Goal: Navigation & Orientation: Find specific page/section

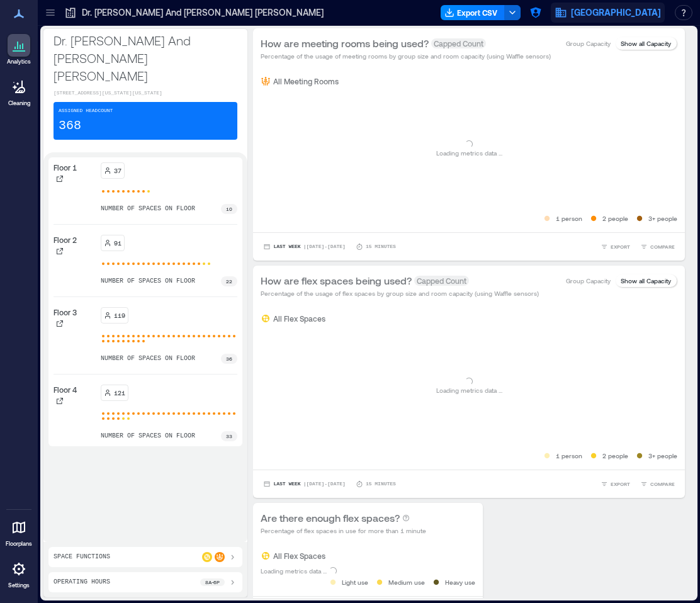
click at [574, 15] on button "[GEOGRAPHIC_DATA]" at bounding box center [608, 13] width 114 height 20
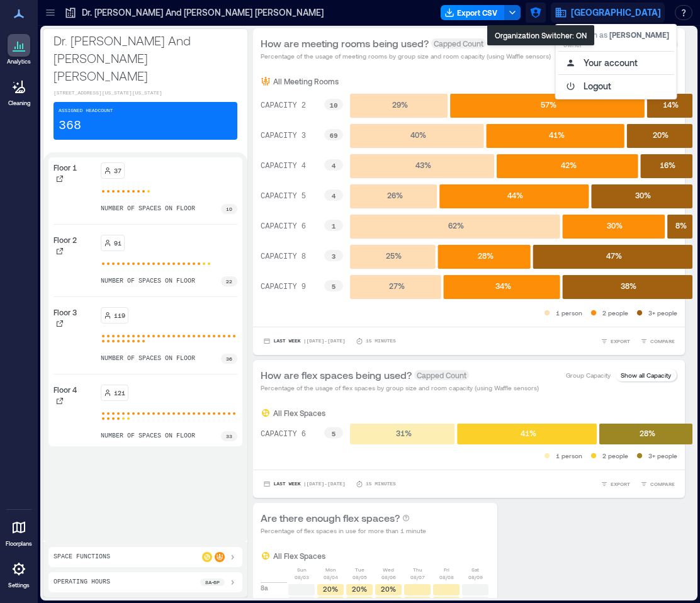
click at [542, 8] on icon "button" at bounding box center [535, 12] width 13 height 13
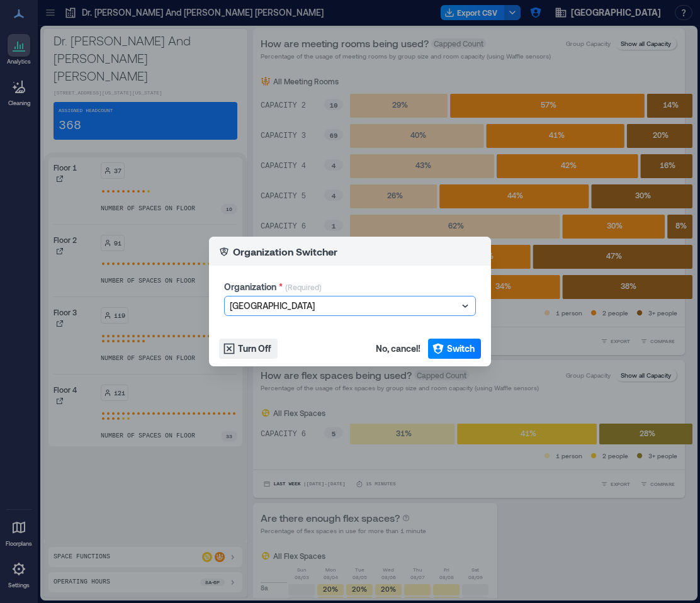
click at [349, 302] on div at bounding box center [344, 305] width 228 height 15
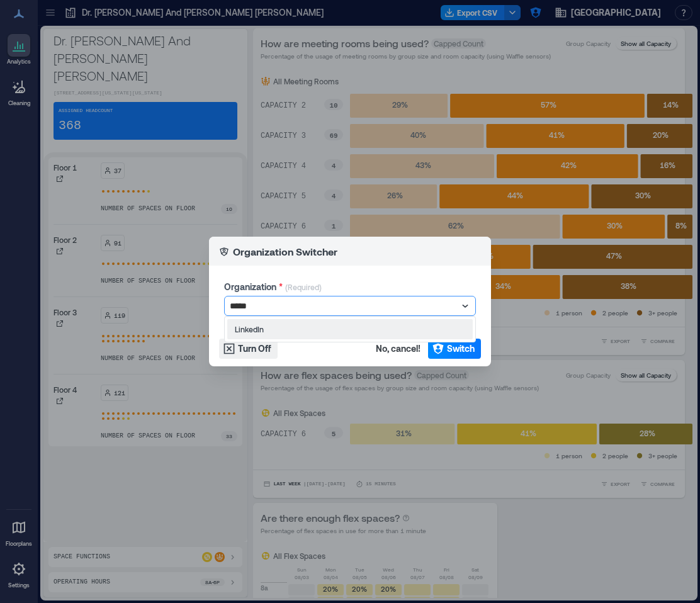
type input "******"
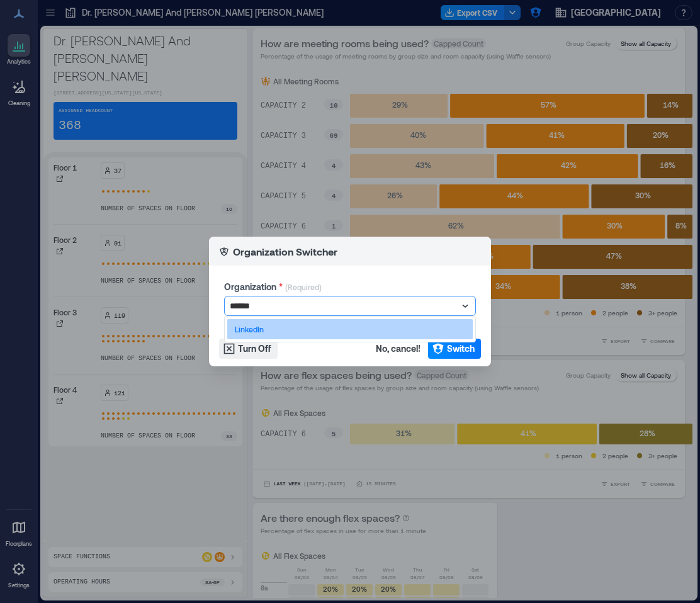
click at [327, 328] on div "LinkedIn" at bounding box center [350, 329] width 246 height 20
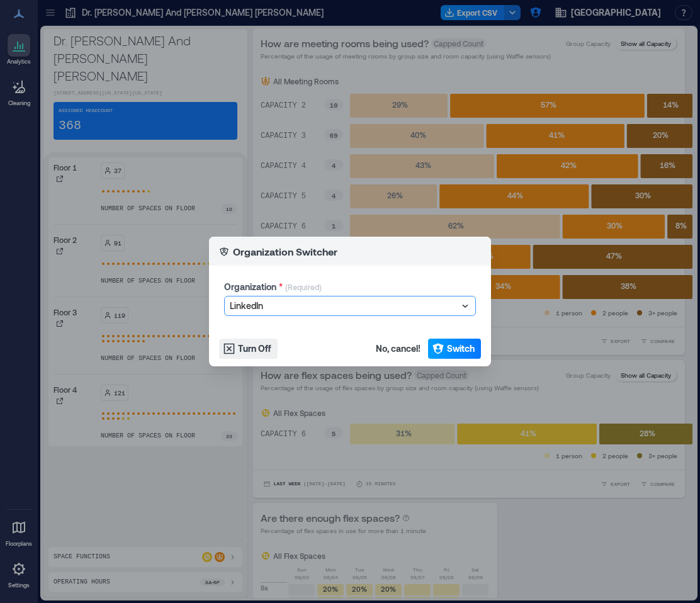
click at [456, 352] on span "Switch" at bounding box center [461, 349] width 28 height 13
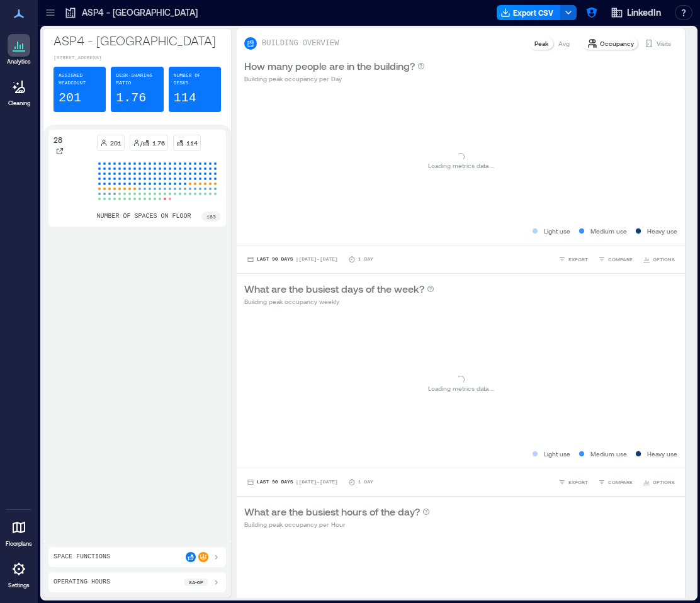
click at [20, 570] on icon at bounding box center [18, 569] width 15 height 15
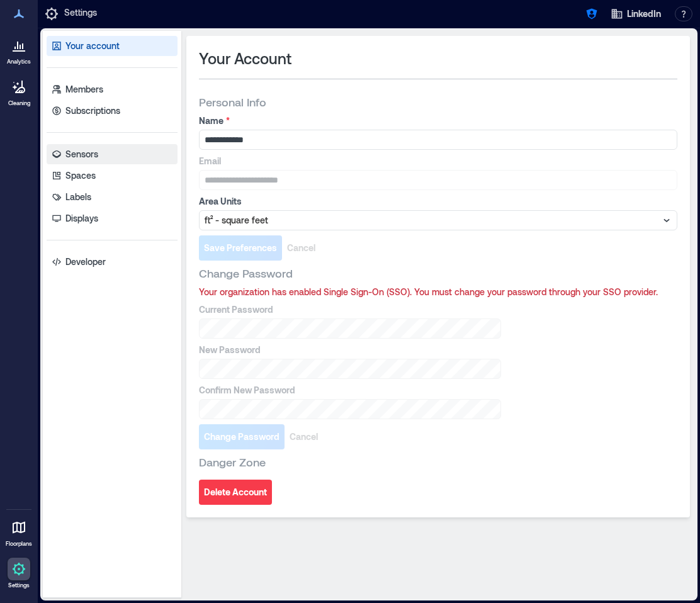
click at [115, 160] on link "Sensors" at bounding box center [112, 154] width 131 height 20
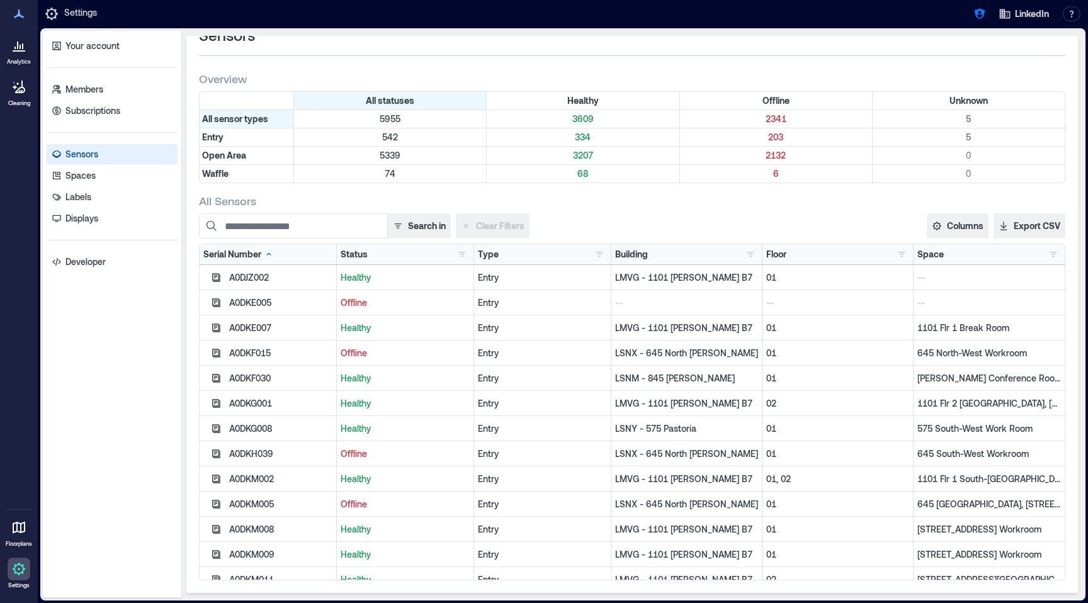
click at [693, 278] on p "LMVG - 1101 Maude B7" at bounding box center [686, 277] width 143 height 13
